Goal: Information Seeking & Learning: Learn about a topic

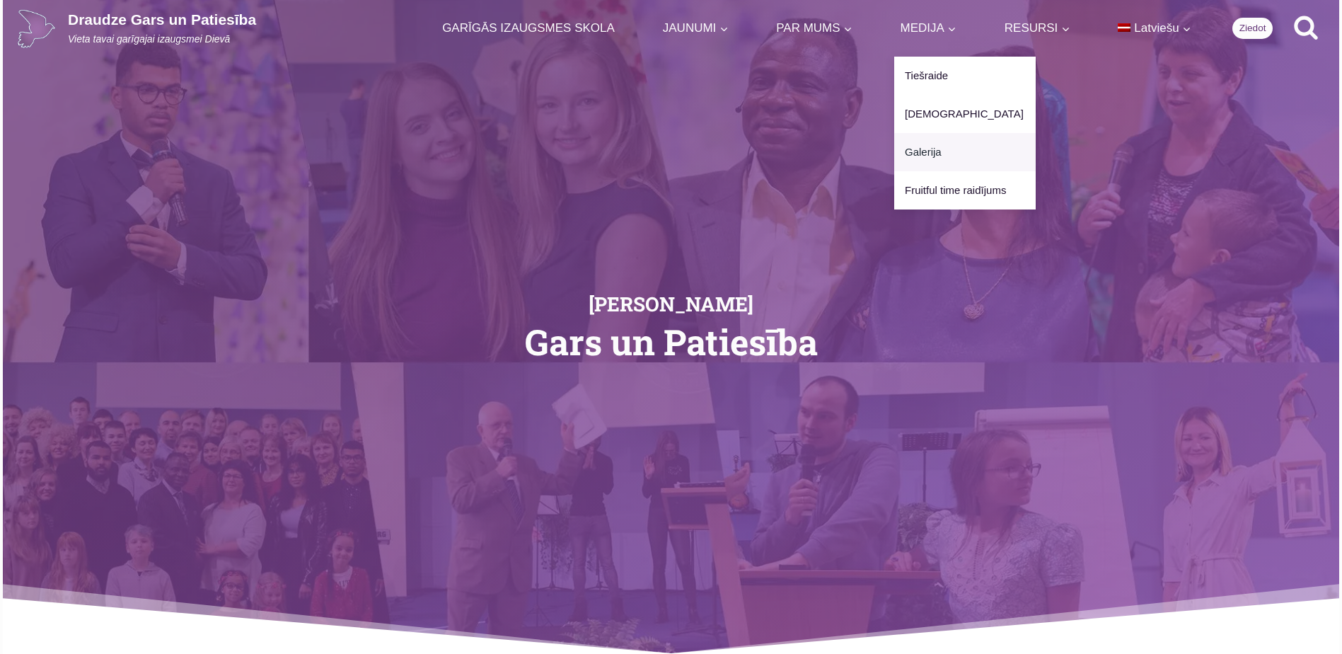
click at [925, 149] on link "Galerija" at bounding box center [964, 152] width 141 height 38
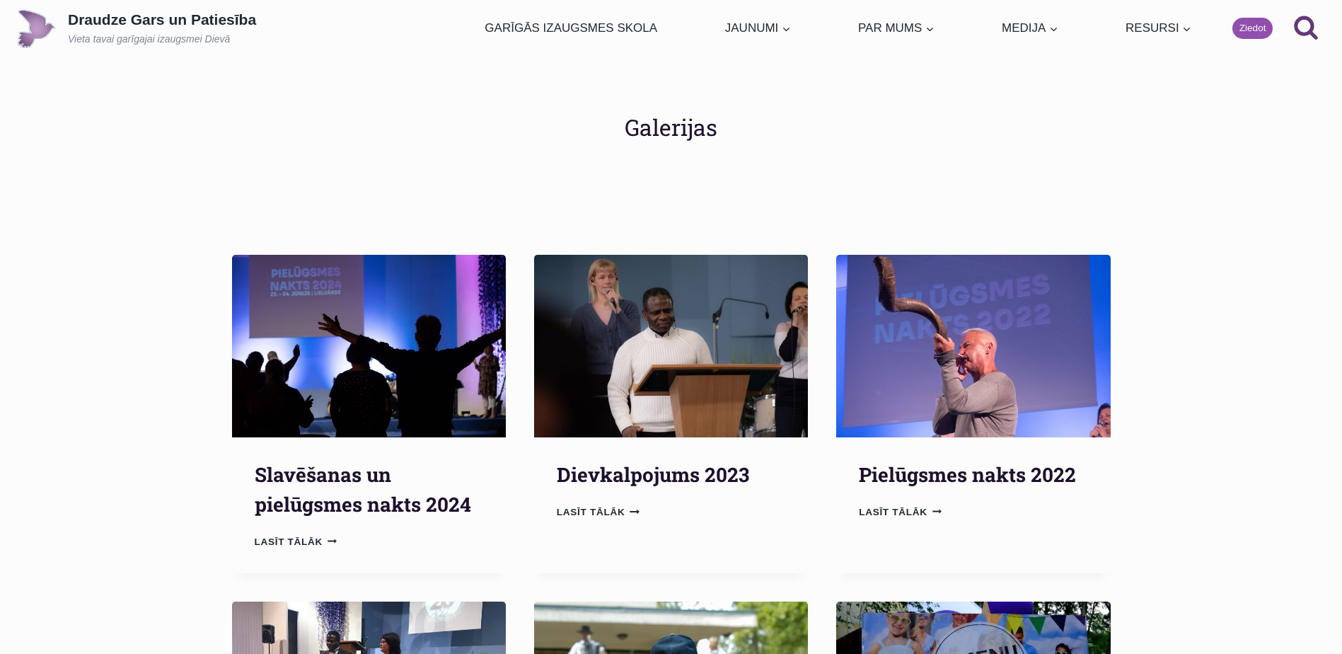
click at [156, 21] on p "Draudze Gars un Patiesība" at bounding box center [162, 20] width 188 height 18
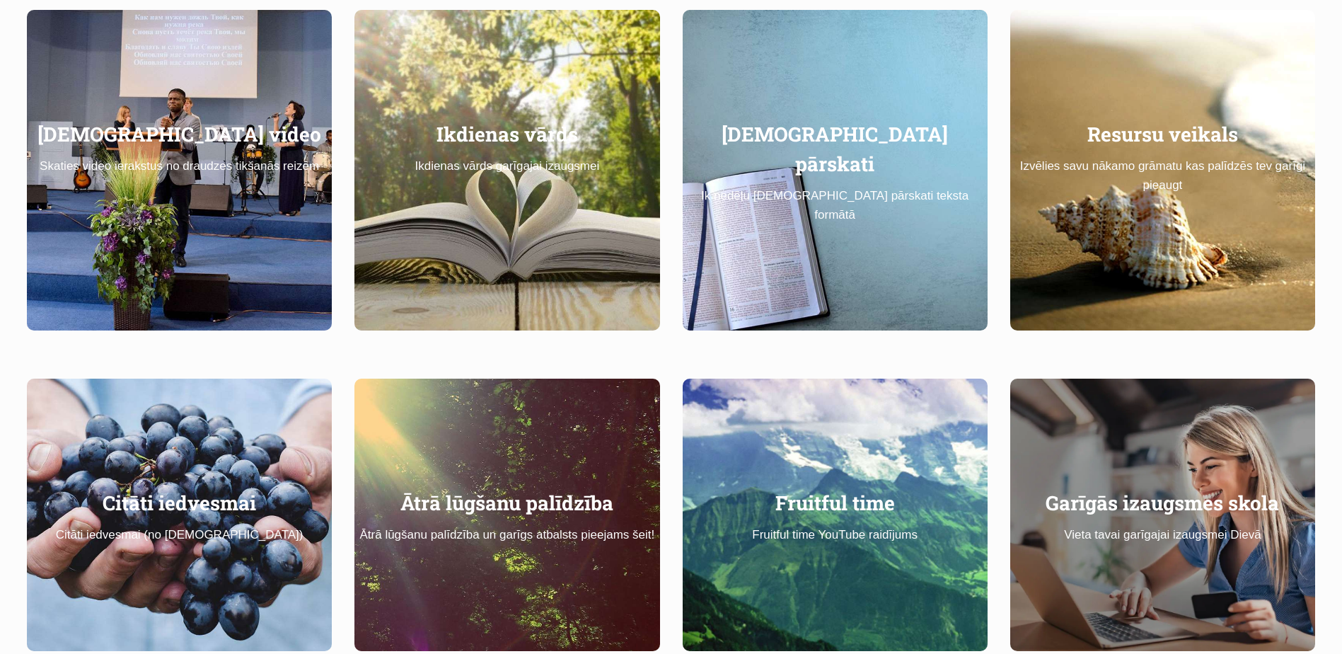
scroll to position [862, 0]
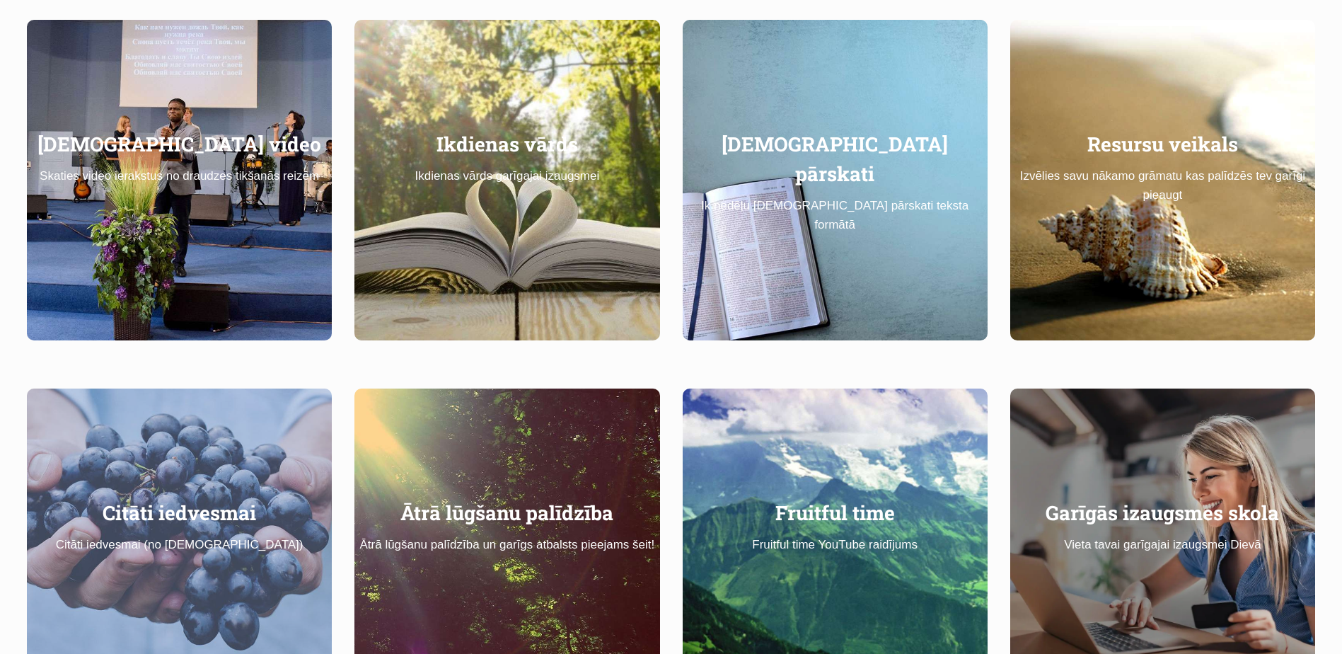
click at [255, 498] on div "Citāti iedvesmai Citāti iedvesmai (no Dievkalpojumiem)" at bounding box center [179, 526] width 305 height 56
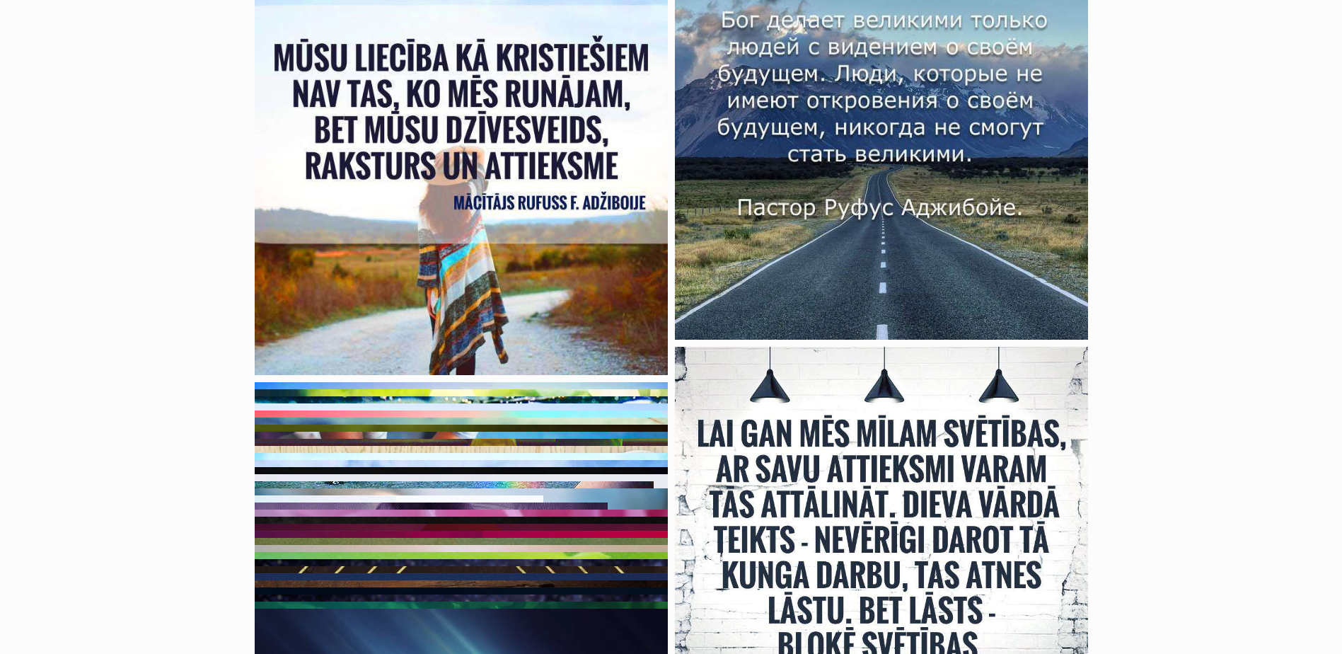
scroll to position [551, 0]
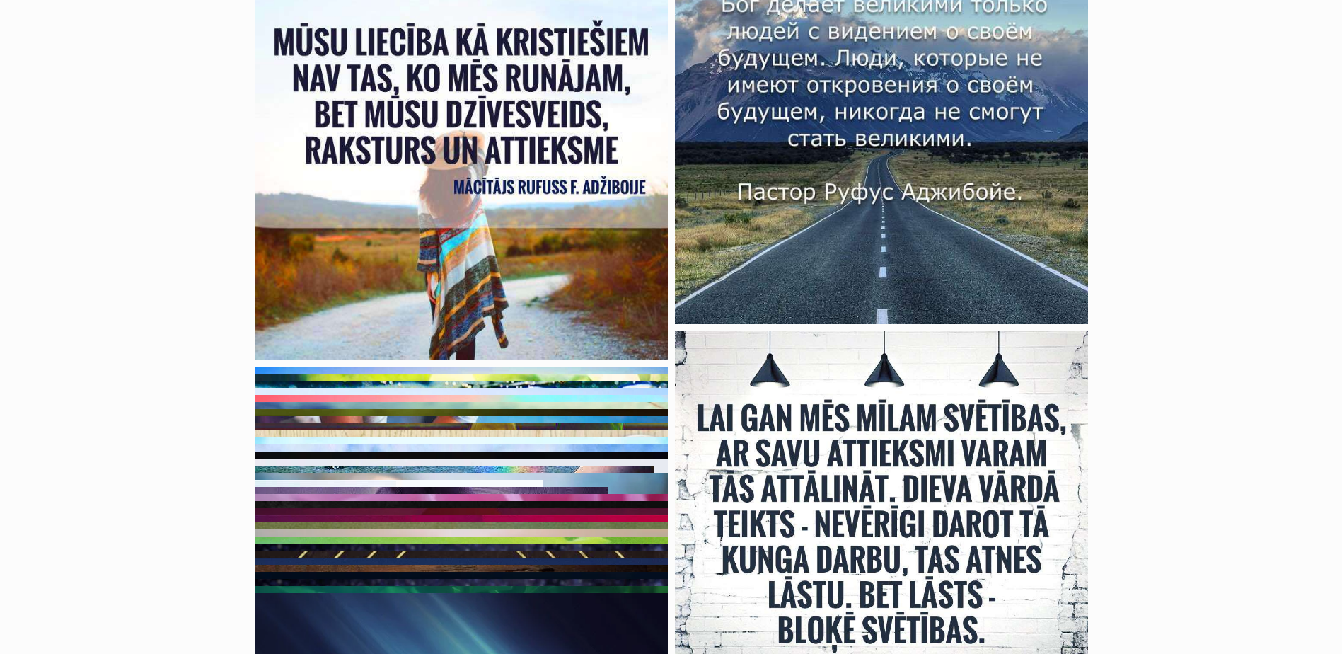
click at [431, 470] on img "Display this image in a lightbox" at bounding box center [454, 601] width 399 height 272
